Goal: Information Seeking & Learning: Learn about a topic

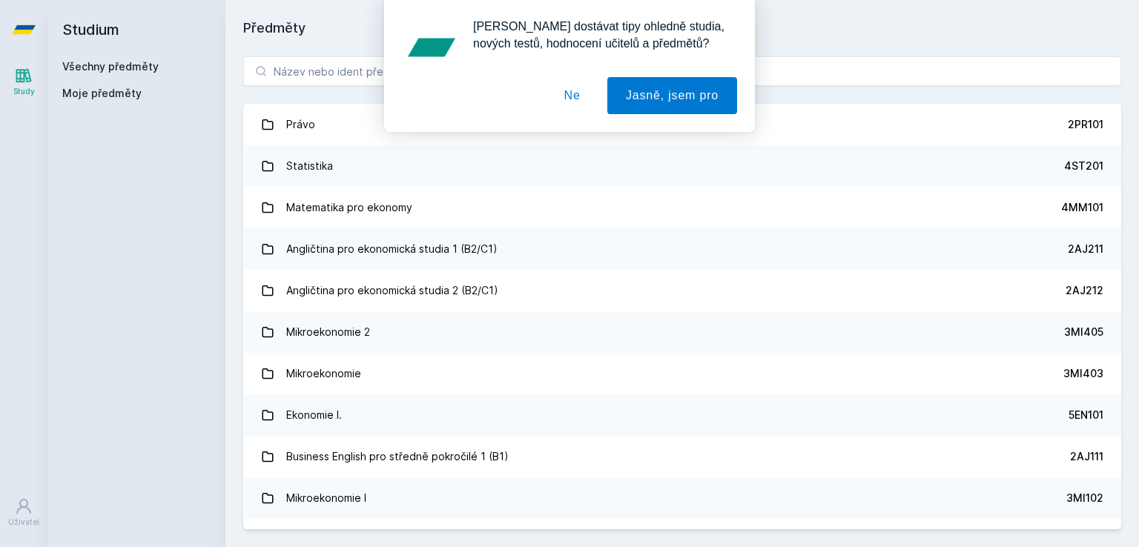
click at [294, 67] on div "[PERSON_NAME] dostávat tipy ohledně studia, nových testů, hodnocení učitelů a p…" at bounding box center [569, 66] width 1139 height 132
click at [585, 104] on button "Ne" at bounding box center [572, 95] width 53 height 37
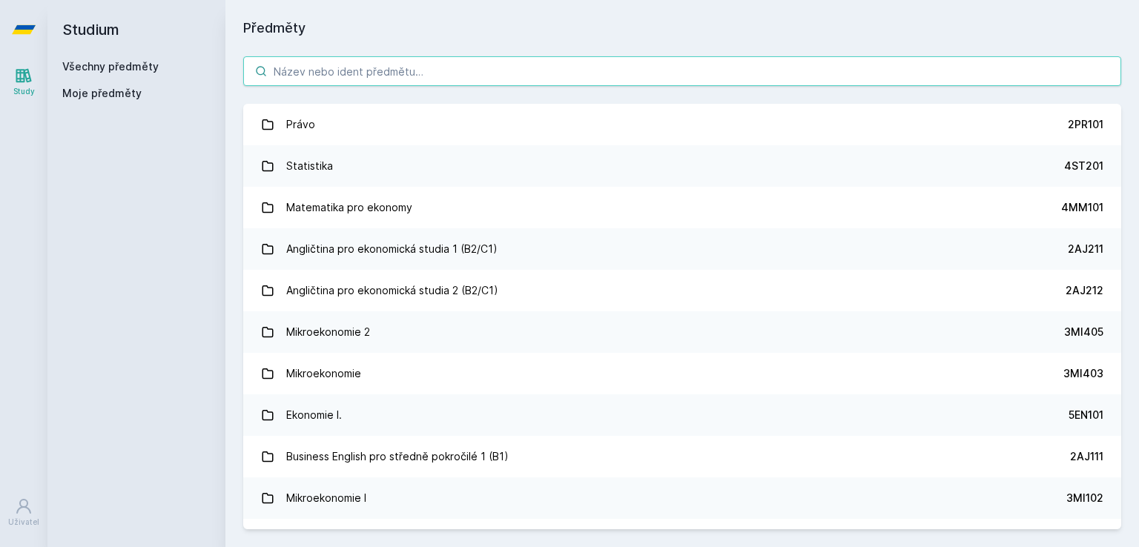
click at [421, 65] on input "search" at bounding box center [682, 71] width 878 height 30
type input "č"
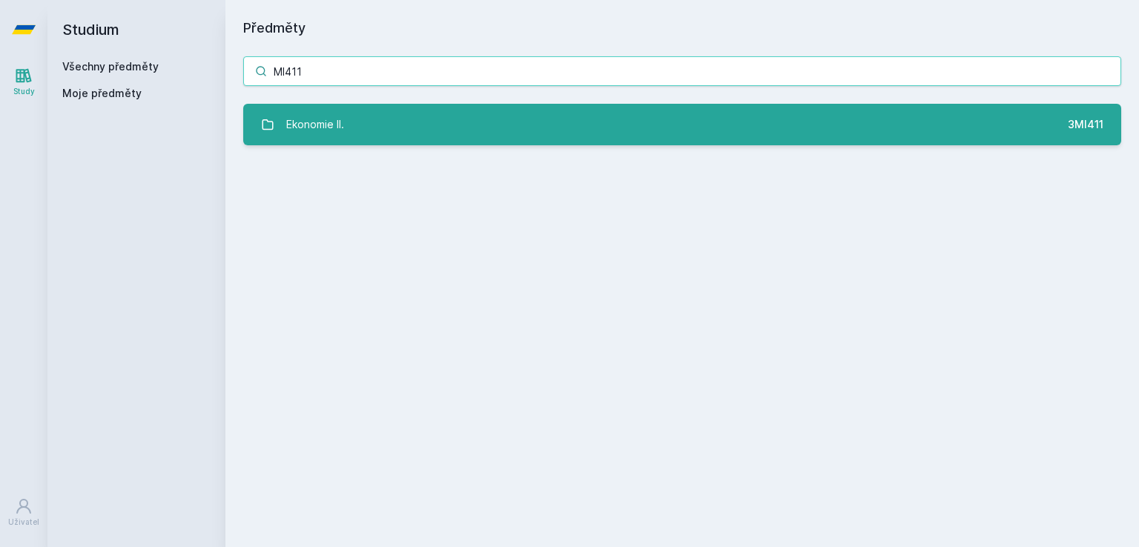
type input "MI411"
click at [417, 128] on link "Ekonomie II. 3MI411" at bounding box center [682, 125] width 878 height 42
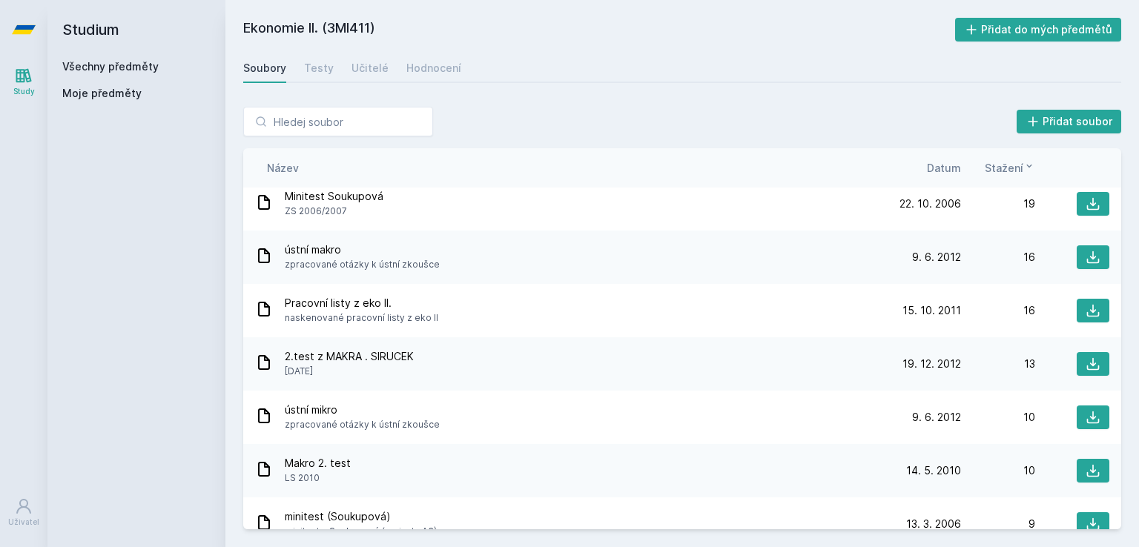
scroll to position [332, 0]
click at [505, 401] on div "ústní mikro zpracované otázky k ústní zkoušce" at bounding box center [571, 416] width 632 height 30
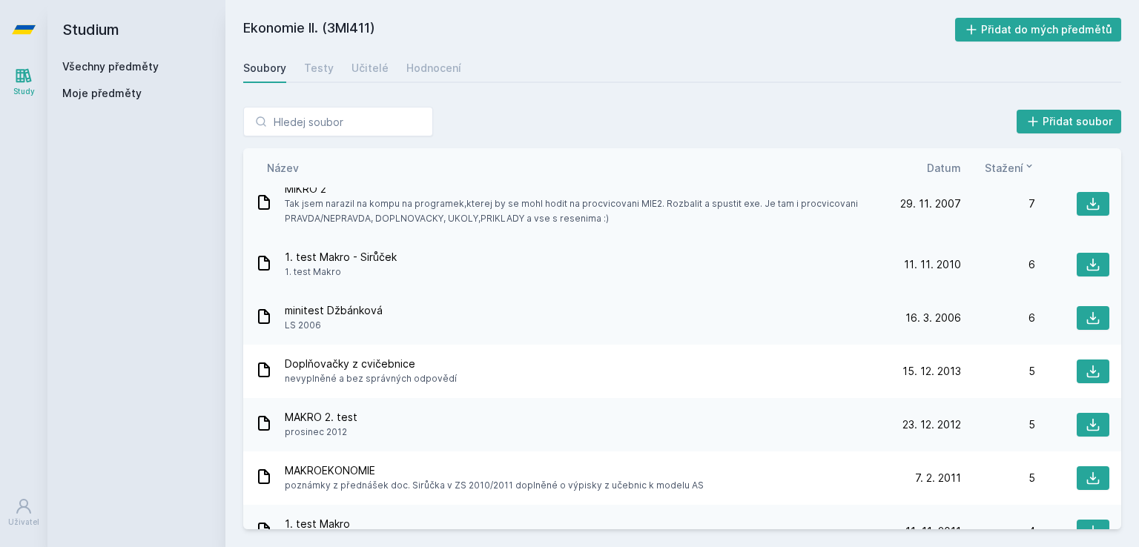
scroll to position [713, 0]
